Goal: Task Accomplishment & Management: Complete application form

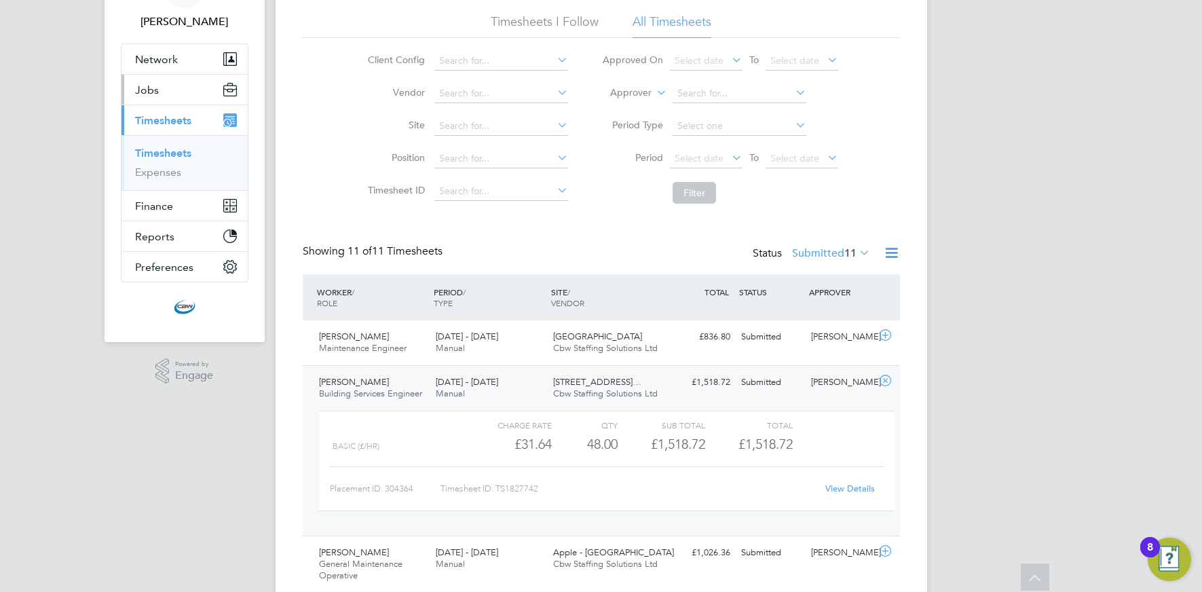
click at [153, 97] on button "Jobs" at bounding box center [185, 90] width 126 height 30
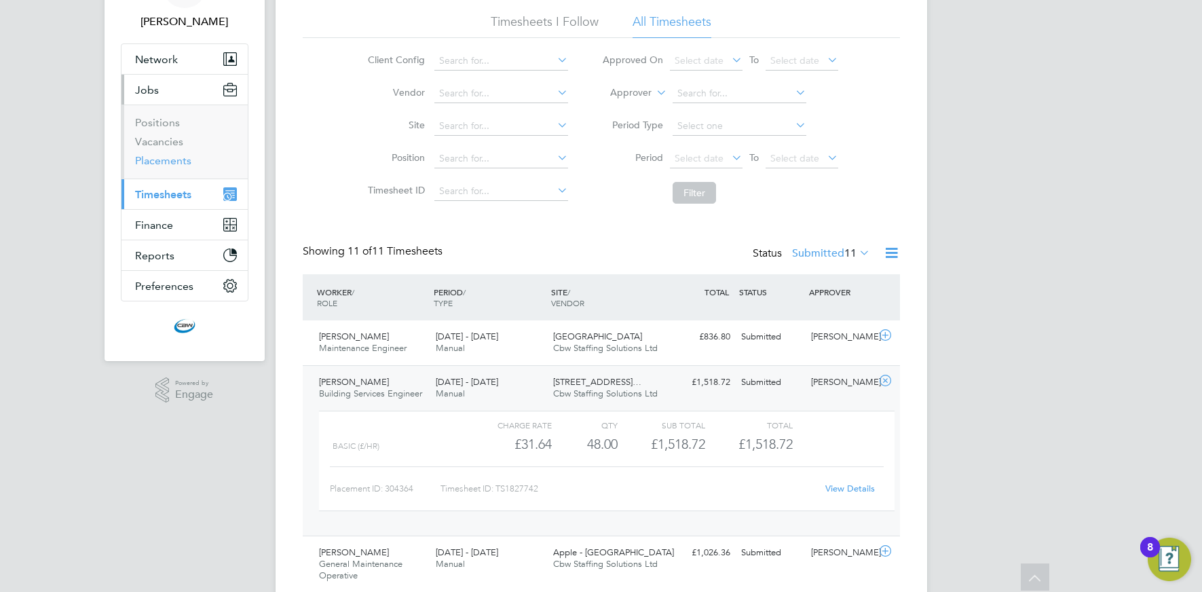
drag, startPoint x: 162, startPoint y: 159, endPoint x: 198, endPoint y: 163, distance: 35.5
click at [162, 159] on link "Placements" at bounding box center [163, 160] width 56 height 13
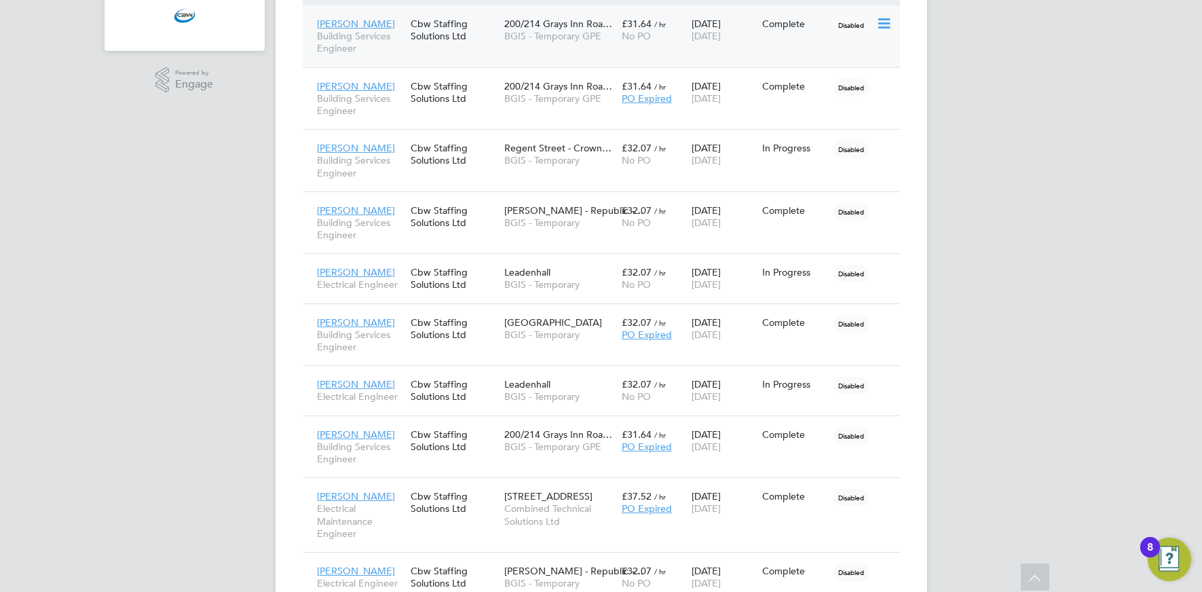
click at [428, 53] on div "Isaac Manu Building Services Engineer Cbw Staffing Solutions Ltd 200/214 Grays …" at bounding box center [601, 36] width 597 height 62
click at [448, 44] on div "Cbw Staffing Solutions Ltd" at bounding box center [454, 30] width 94 height 38
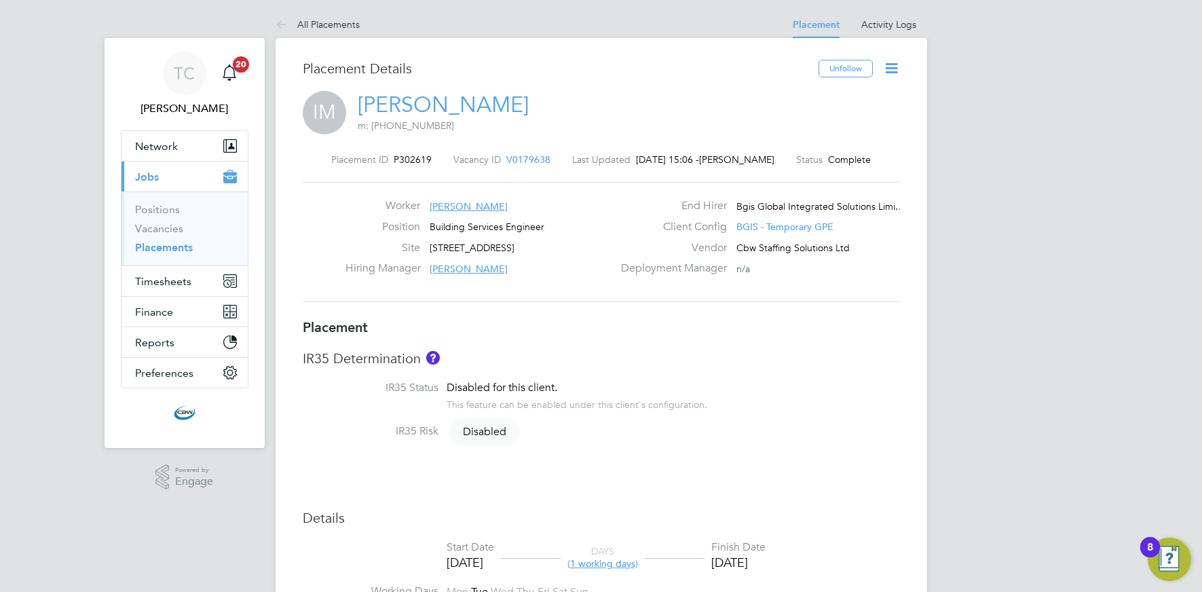
drag, startPoint x: 889, startPoint y: 66, endPoint x: 880, endPoint y: 71, distance: 9.8
click at [889, 66] on icon at bounding box center [891, 68] width 17 height 17
click at [820, 96] on li "Edit Placement e" at bounding box center [848, 100] width 100 height 19
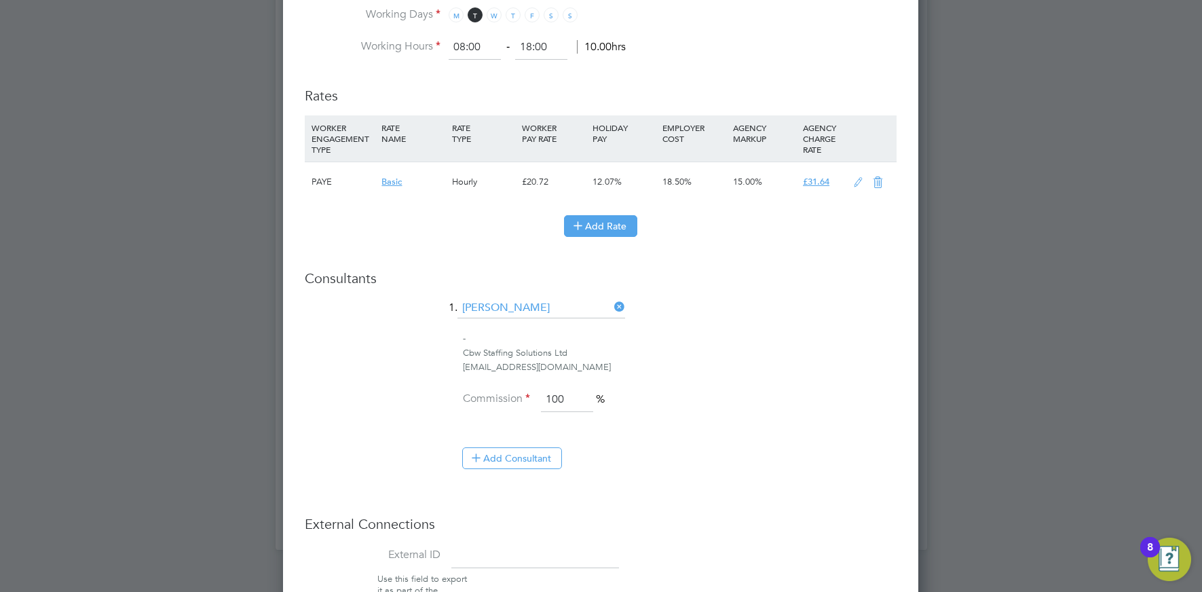
click at [595, 224] on button "Add Rate" at bounding box center [600, 226] width 73 height 22
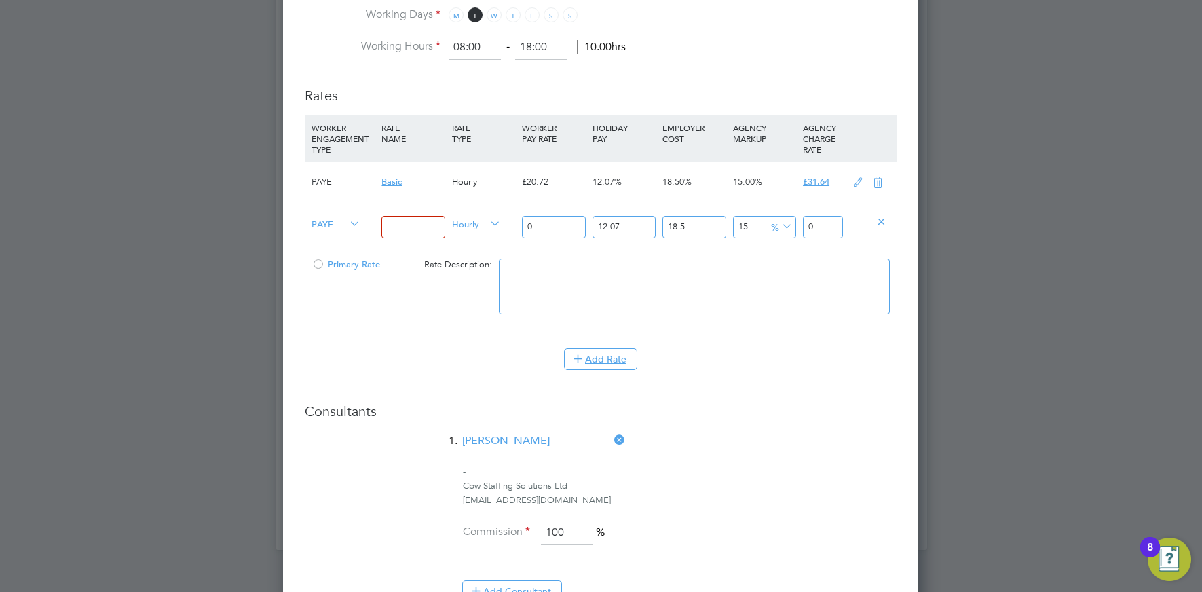
click at [538, 225] on input "0" at bounding box center [553, 227] width 63 height 22
type input "2"
type input "3.05446785"
type input "29"
type input "44.289783825"
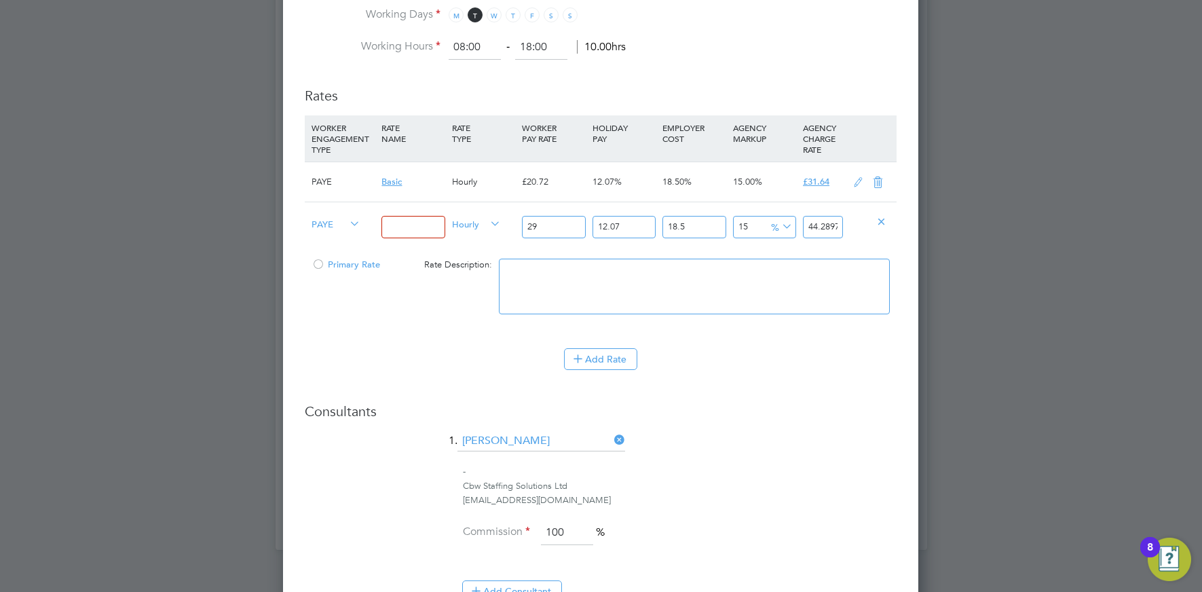
type input "29"
click at [347, 225] on icon at bounding box center [347, 224] width 0 height 19
click at [324, 225] on span "PAYE" at bounding box center [336, 223] width 49 height 15
click at [330, 240] on li "Contract" at bounding box center [333, 238] width 55 height 17
type input "33.35"
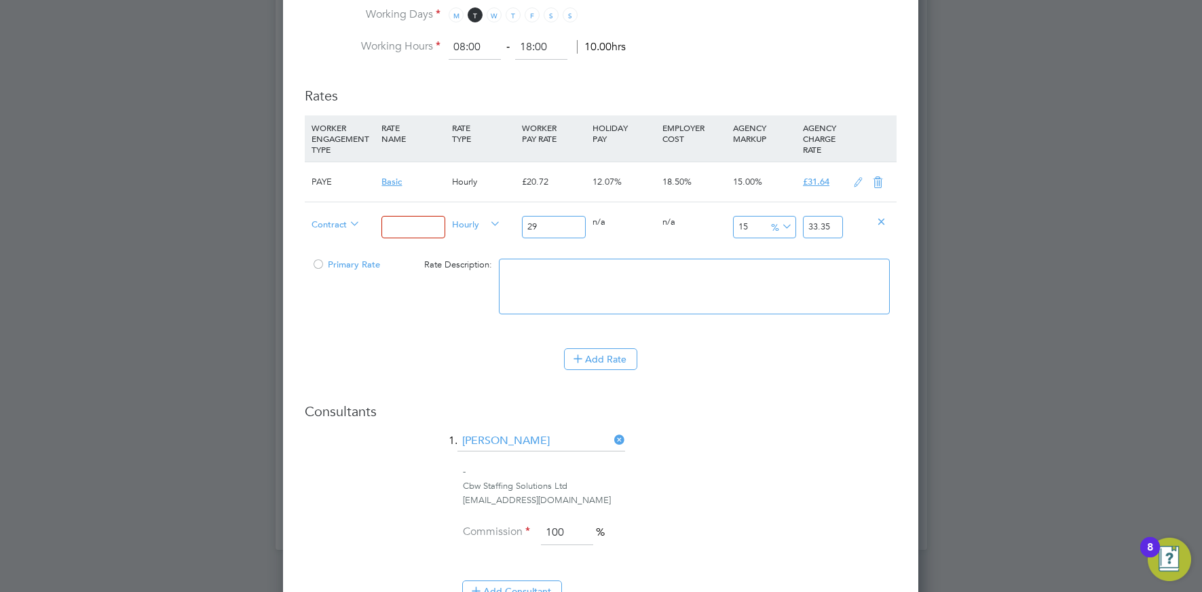
click at [547, 227] on input "29" at bounding box center [553, 227] width 63 height 22
type input "2"
type input "2.3"
type input "28"
type input "32.2"
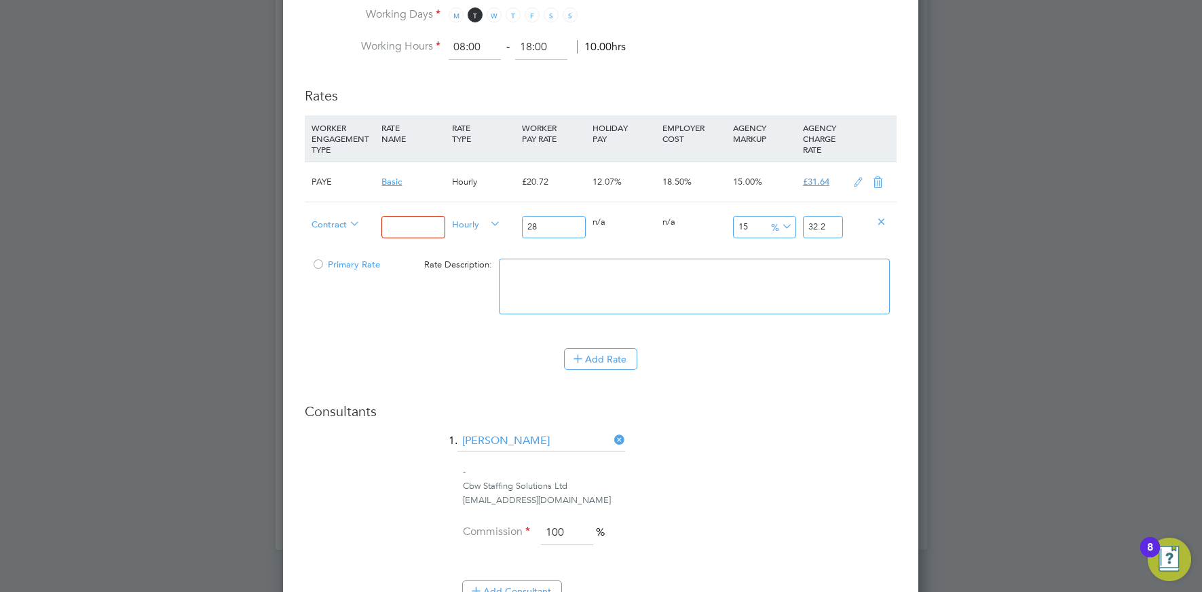
type input "2"
type input "2.3"
type input "27"
type input "31.05"
type input "2"
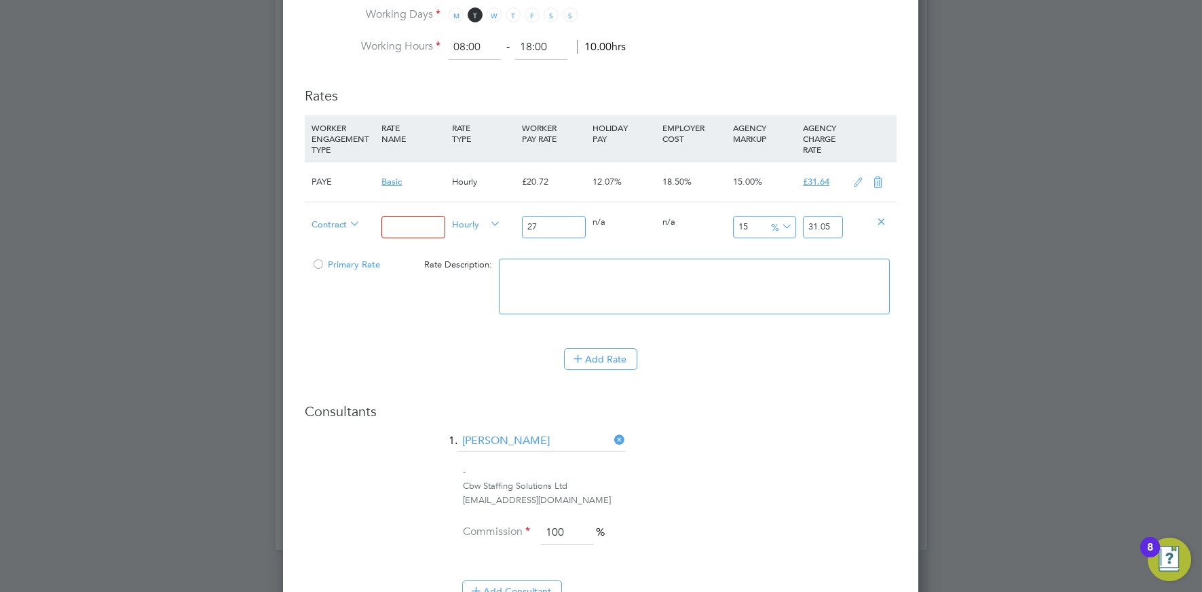
type input "2.3"
type input "29"
type input "33.35"
type input "2"
type input "2.3"
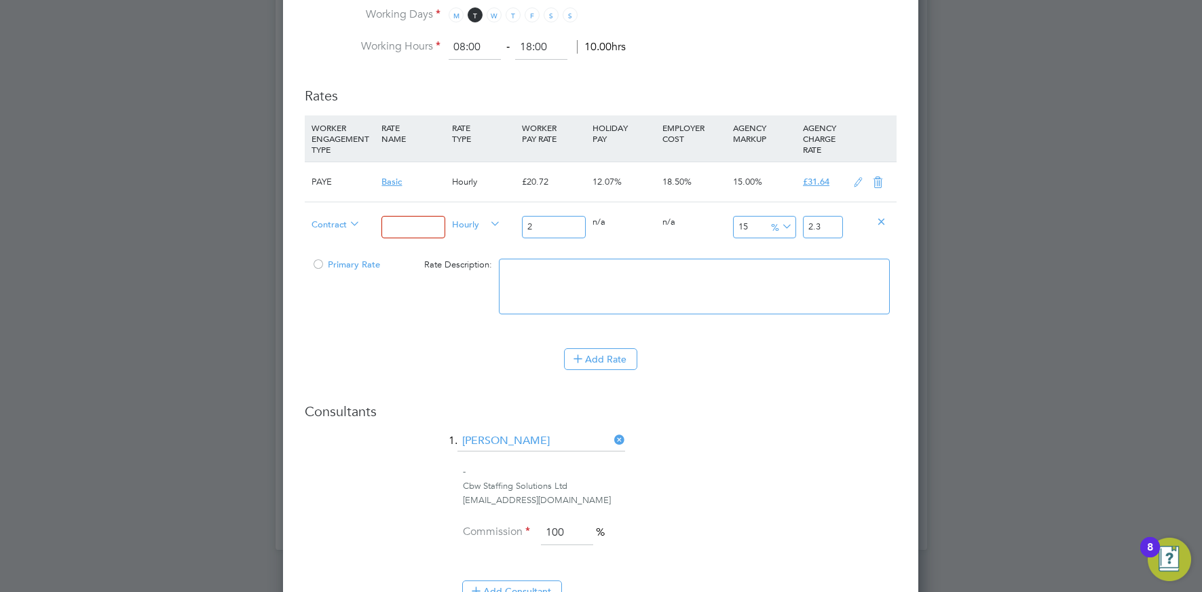
type input "28"
type input "32.2"
type input "28"
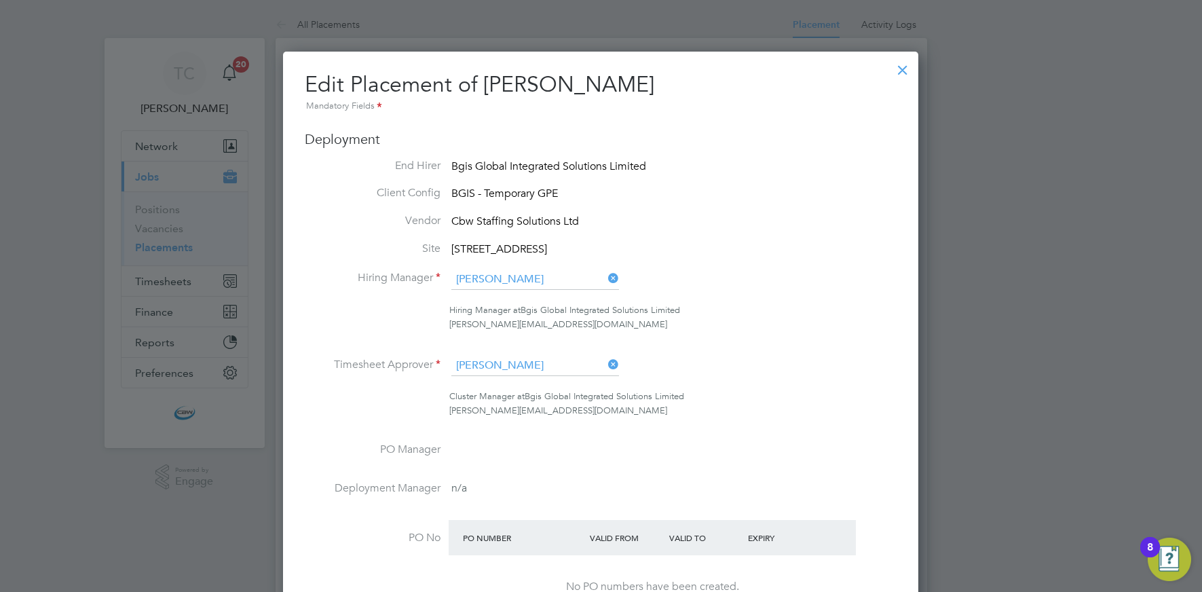
click at [902, 69] on div at bounding box center [903, 66] width 24 height 24
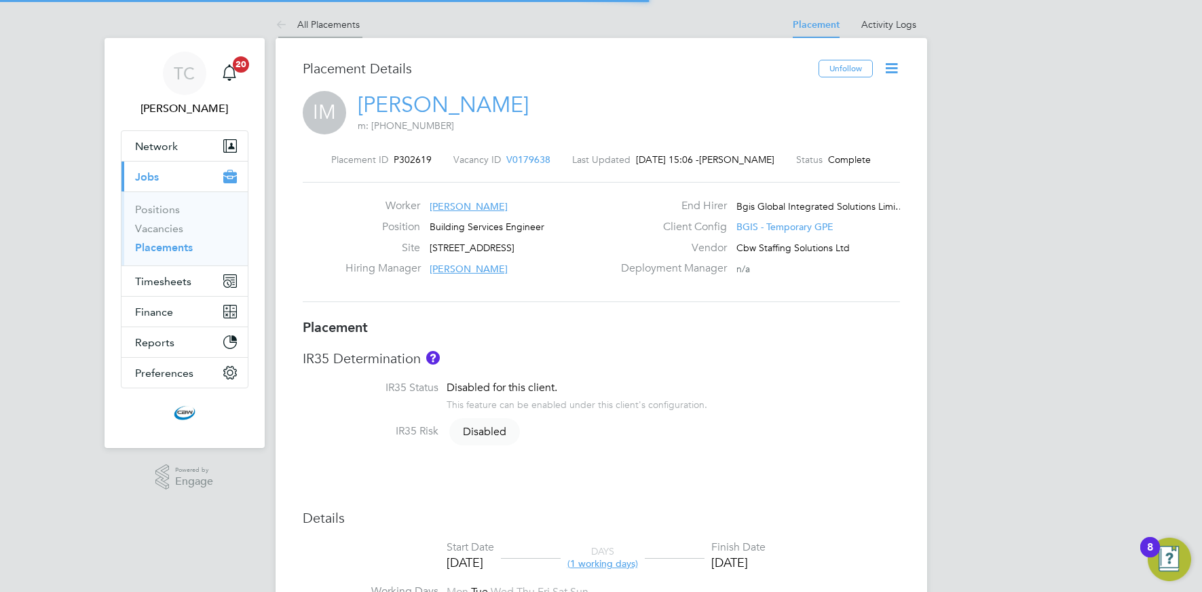
scroll to position [40, 95]
